Goal: Task Accomplishment & Management: Use online tool/utility

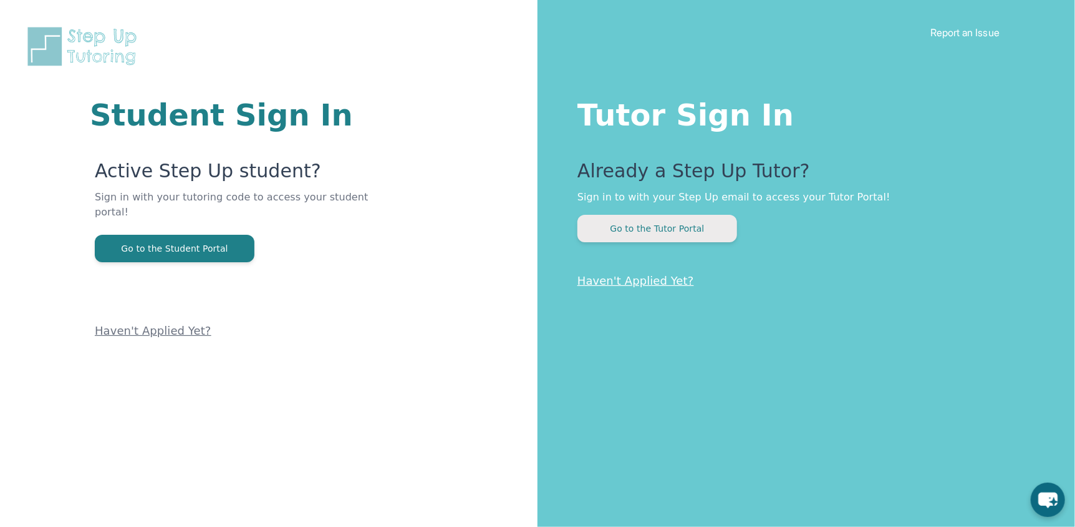
click at [682, 226] on button "Go to the Tutor Portal" at bounding box center [658, 228] width 160 height 27
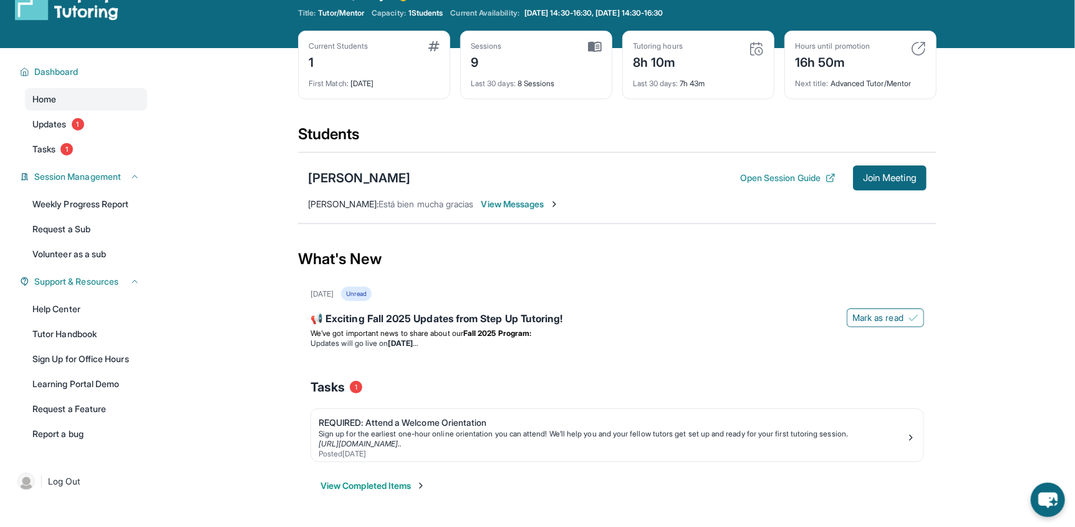
scroll to position [34, 0]
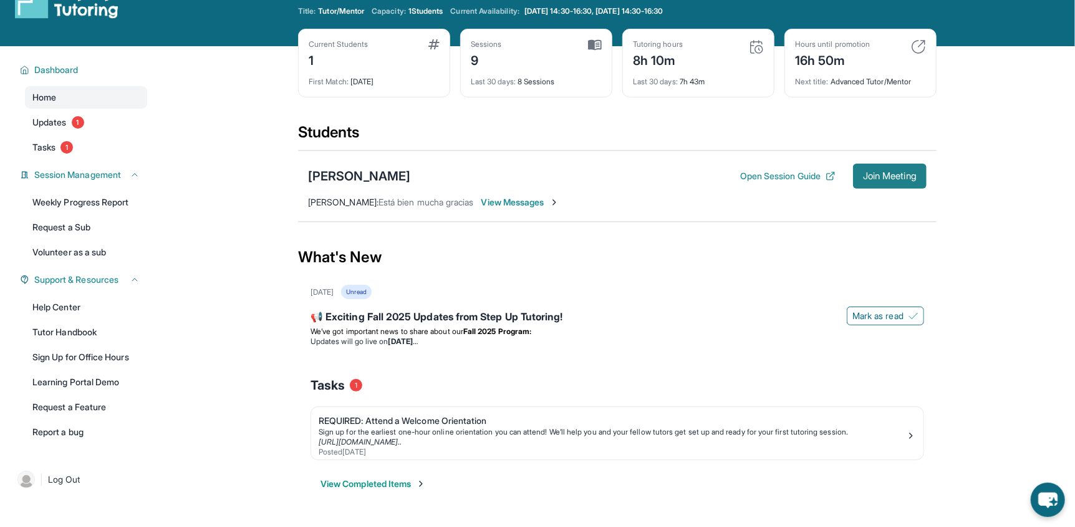
click at [889, 179] on span "Join Meeting" at bounding box center [890, 175] width 54 height 7
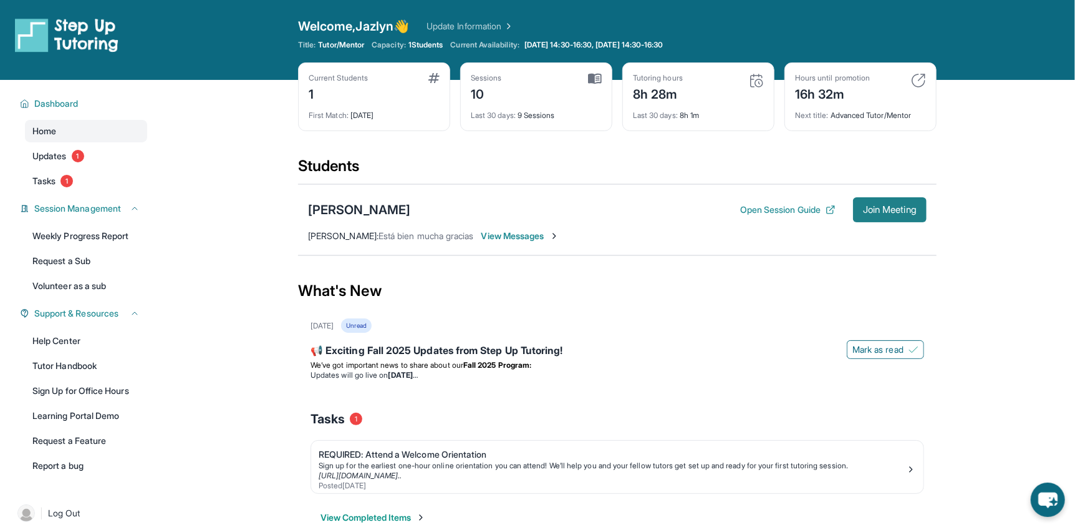
click at [887, 203] on button "Join Meeting" at bounding box center [890, 209] width 74 height 25
